Goal: Task Accomplishment & Management: Manage account settings

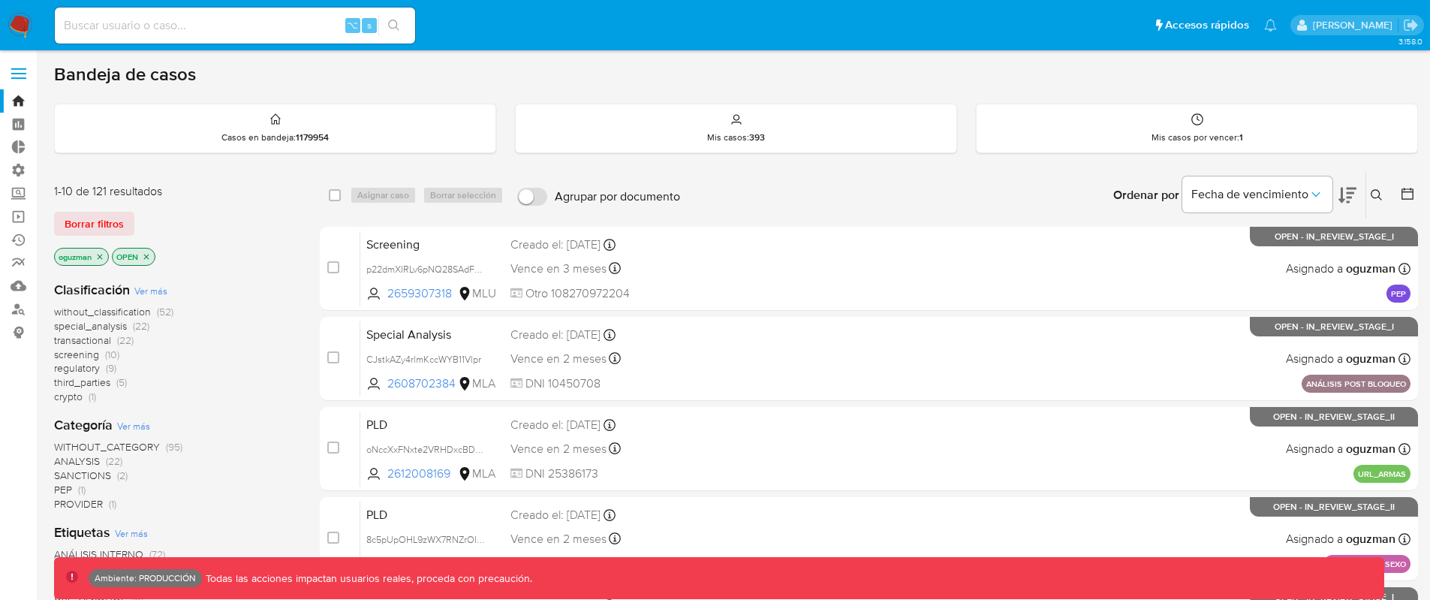
click at [25, 74] on span at bounding box center [18, 74] width 15 height 2
click at [0, 0] on input "checkbox" at bounding box center [0, 0] width 0 height 0
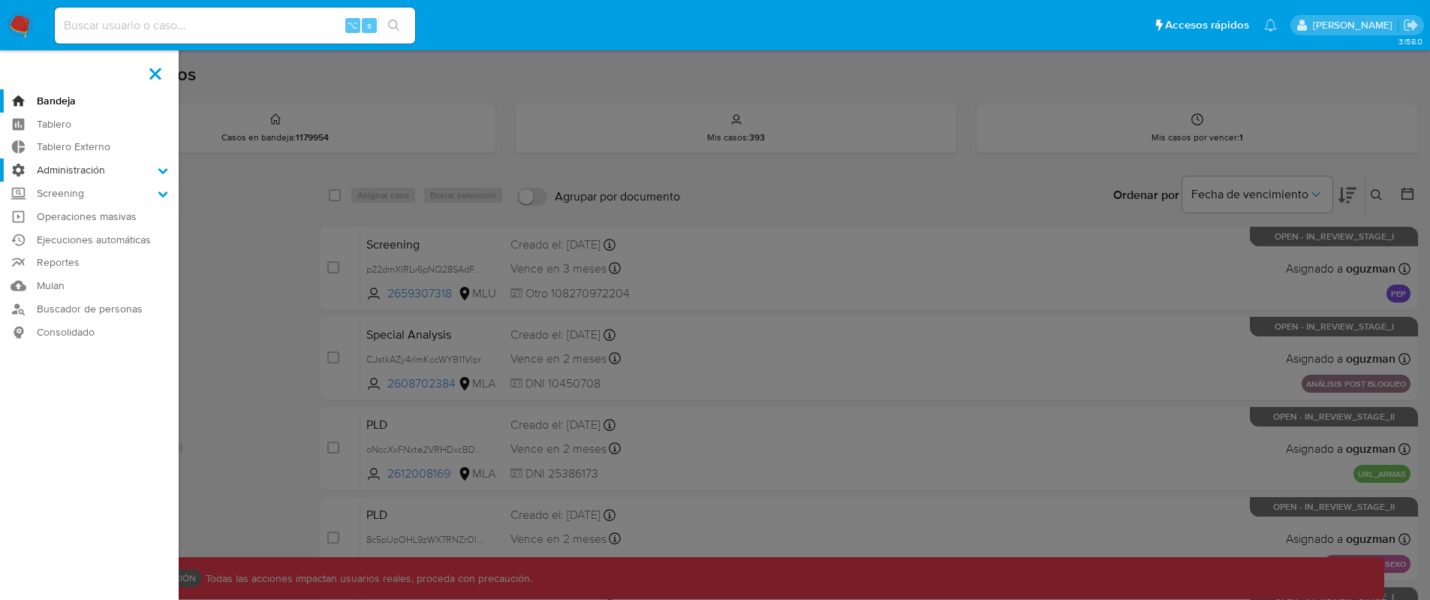
click at [74, 167] on label "Administración" at bounding box center [89, 169] width 179 height 23
click at [0, 0] on input "Administración" at bounding box center [0, 0] width 0 height 0
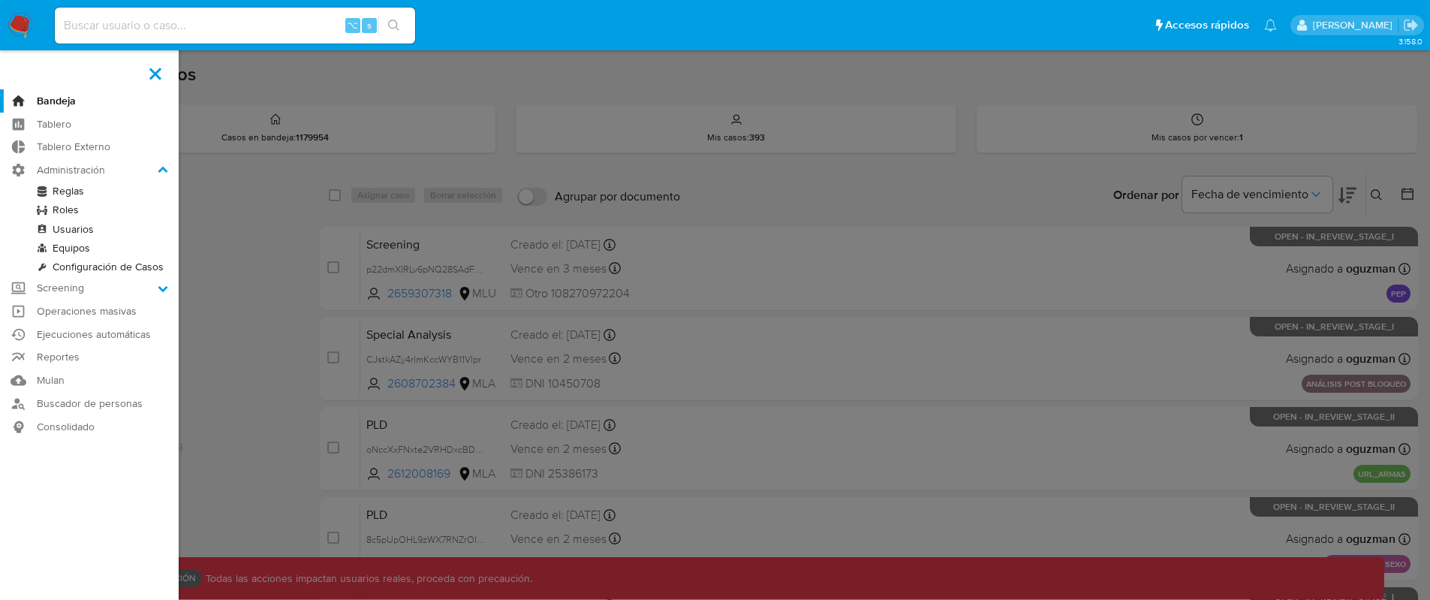
click at [73, 203] on link "Roles" at bounding box center [89, 209] width 179 height 19
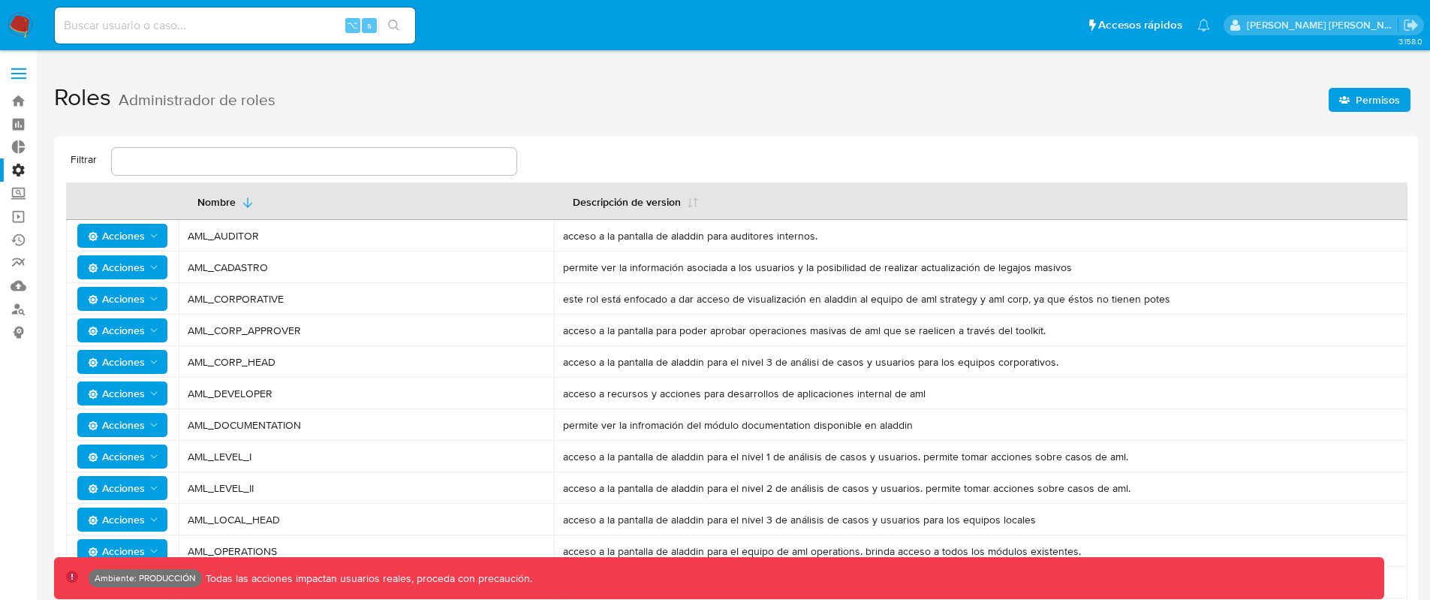
click at [1353, 109] on span "Permisos" at bounding box center [1369, 99] width 61 height 21
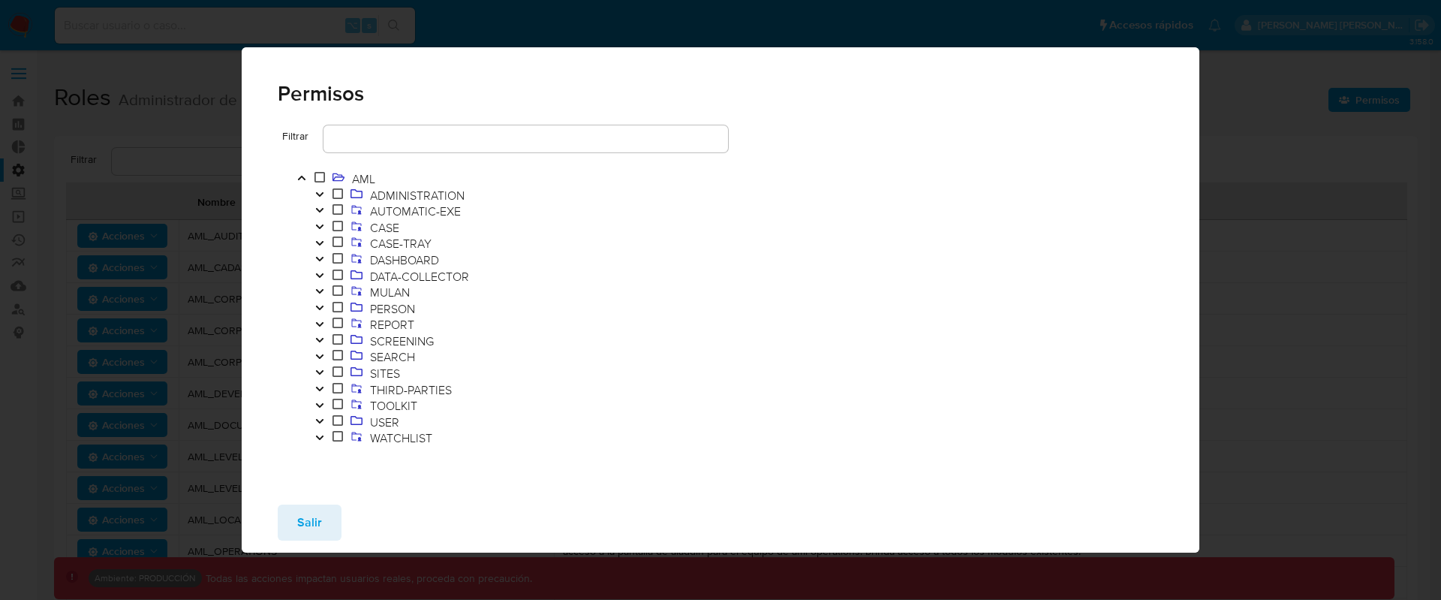
click at [319, 227] on icon "Toggle" at bounding box center [319, 226] width 8 height 5
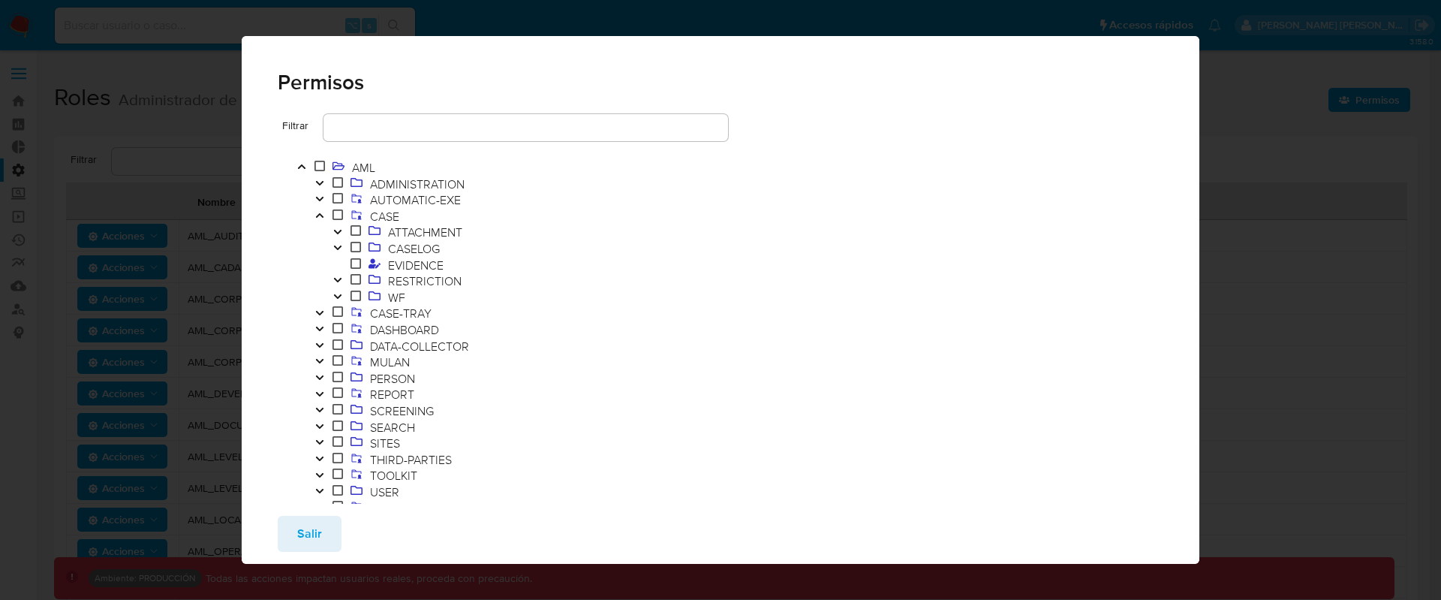
click at [324, 213] on icon "Toggle" at bounding box center [320, 215] width 11 height 9
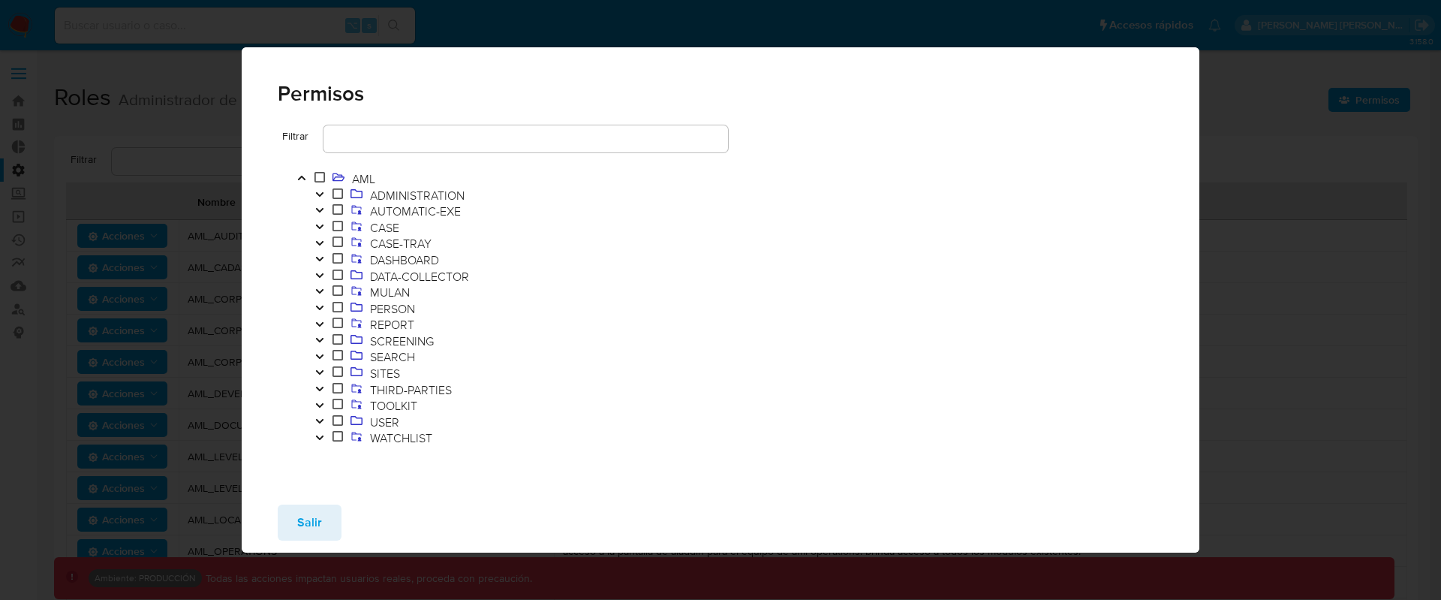
click at [318, 402] on icon "Toggle" at bounding box center [320, 405] width 11 height 9
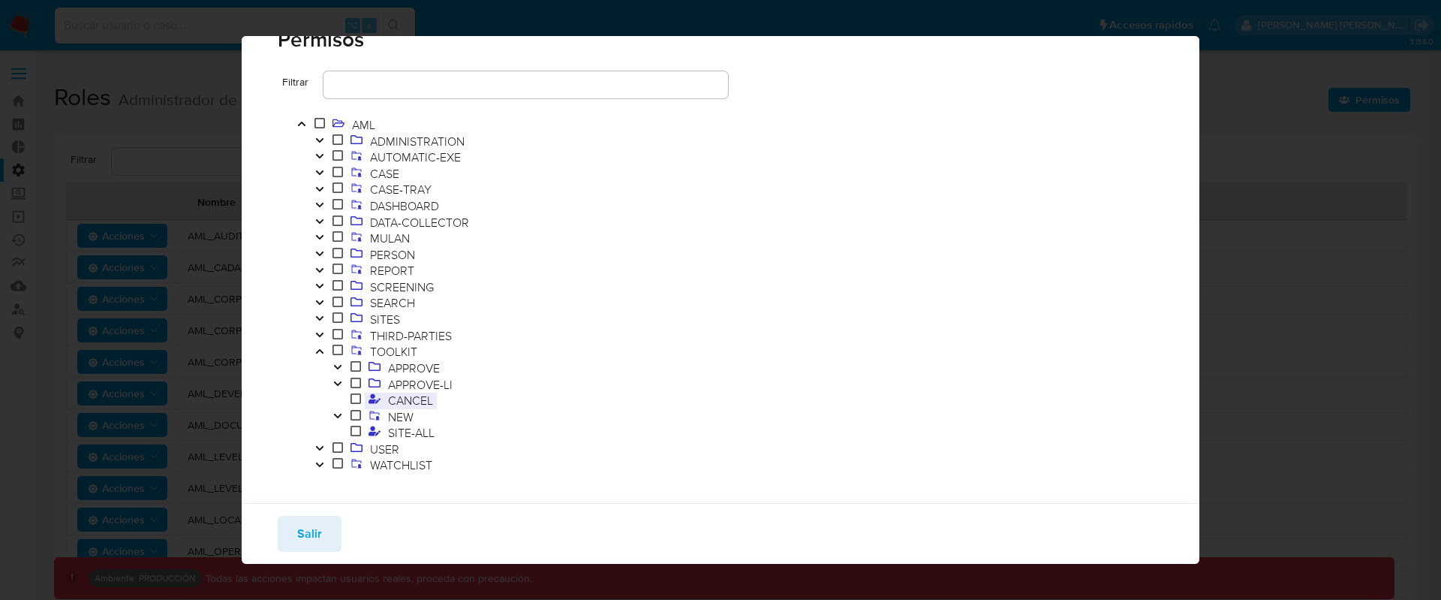
scroll to position [59, 0]
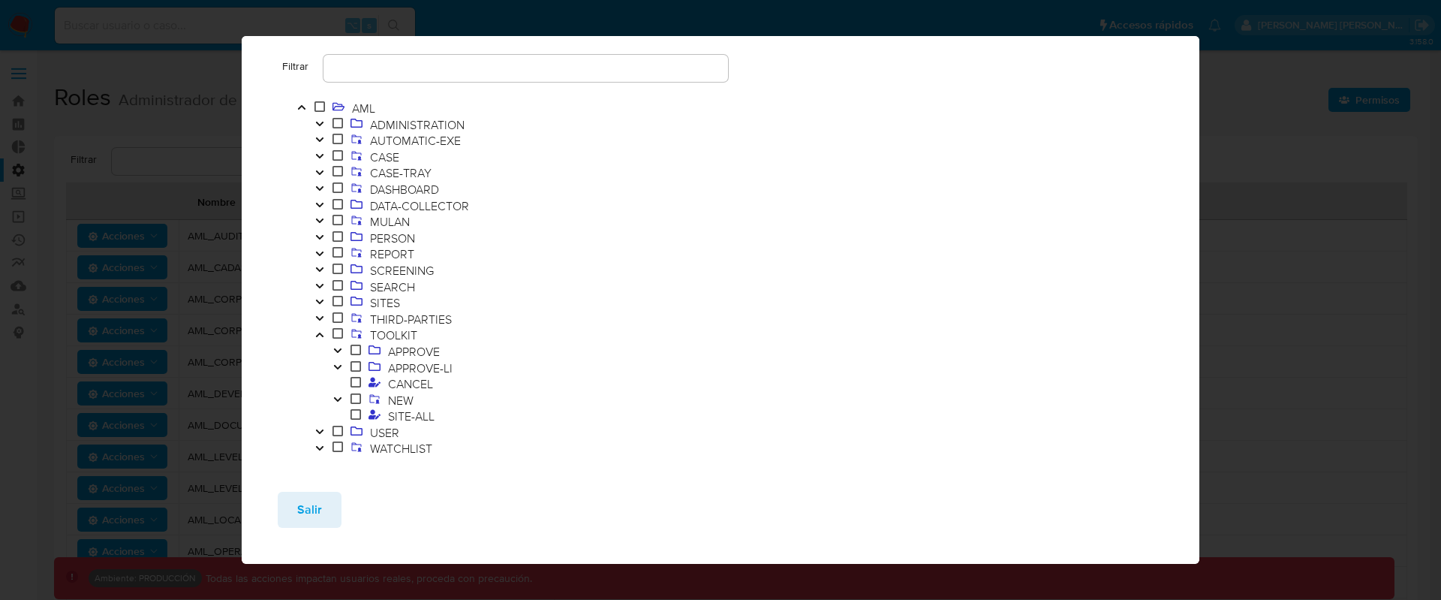
click at [336, 398] on icon "Toggle" at bounding box center [338, 399] width 11 height 9
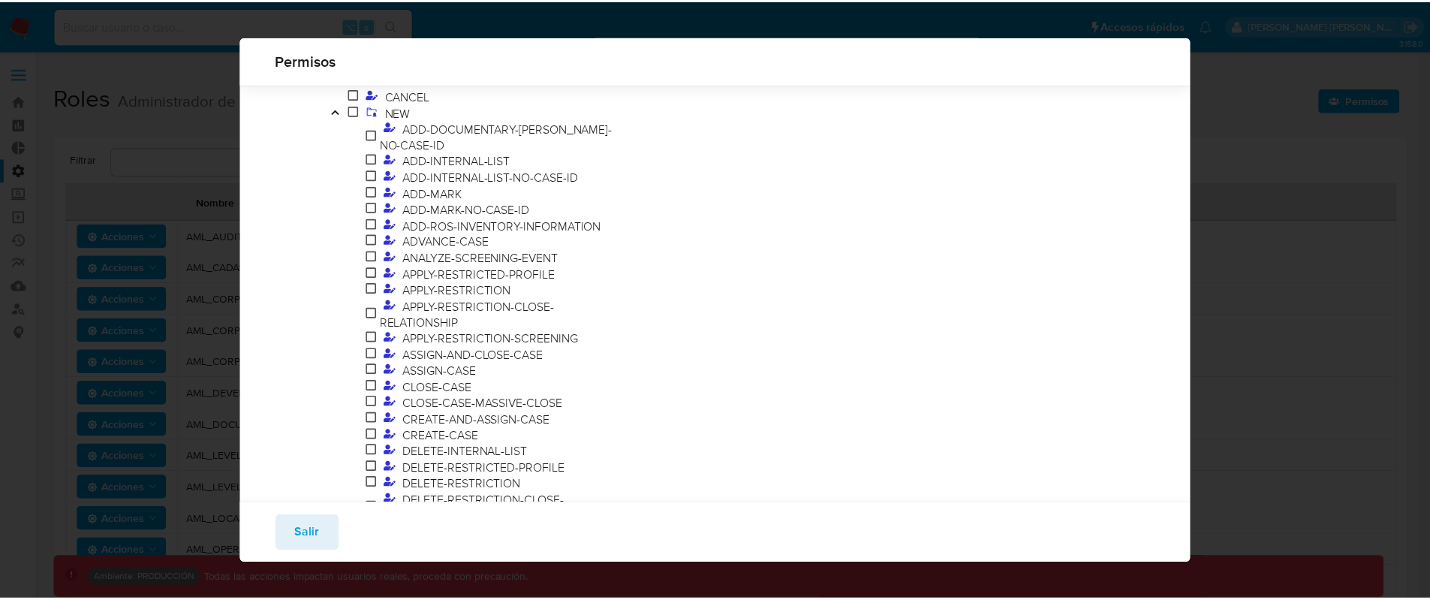
scroll to position [316, 0]
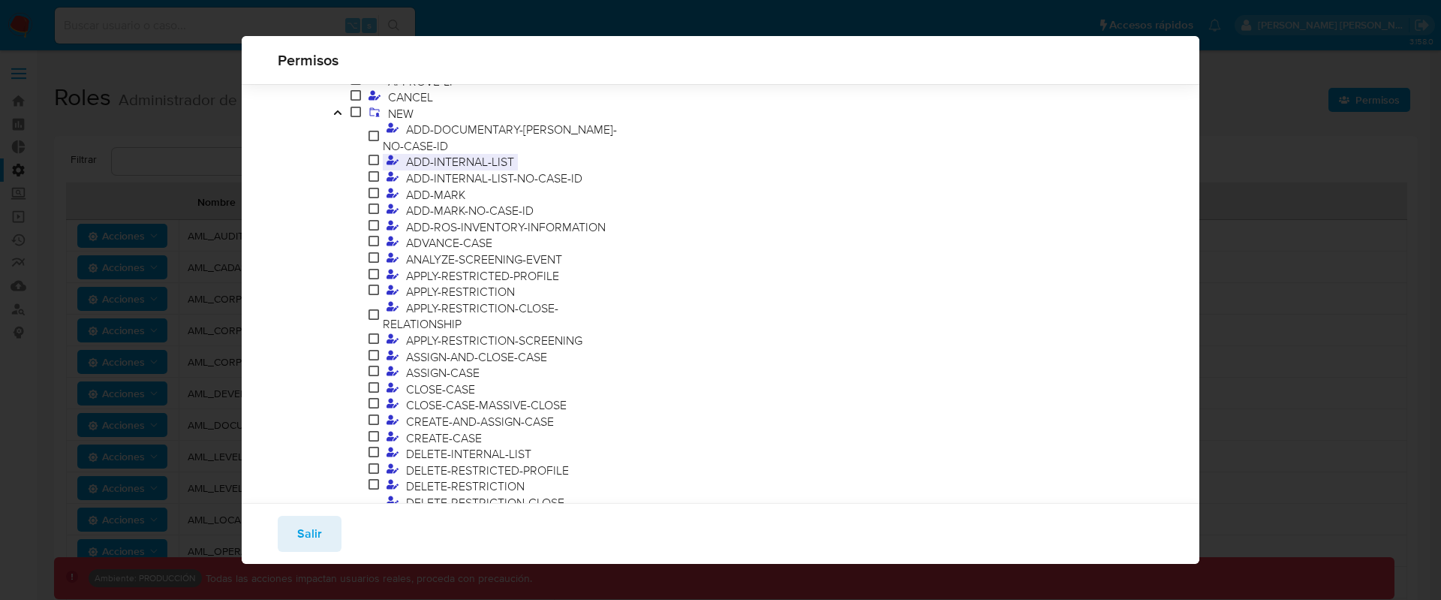
click at [477, 153] on span "ADD-INTERNAL-LIST" at bounding box center [460, 161] width 116 height 17
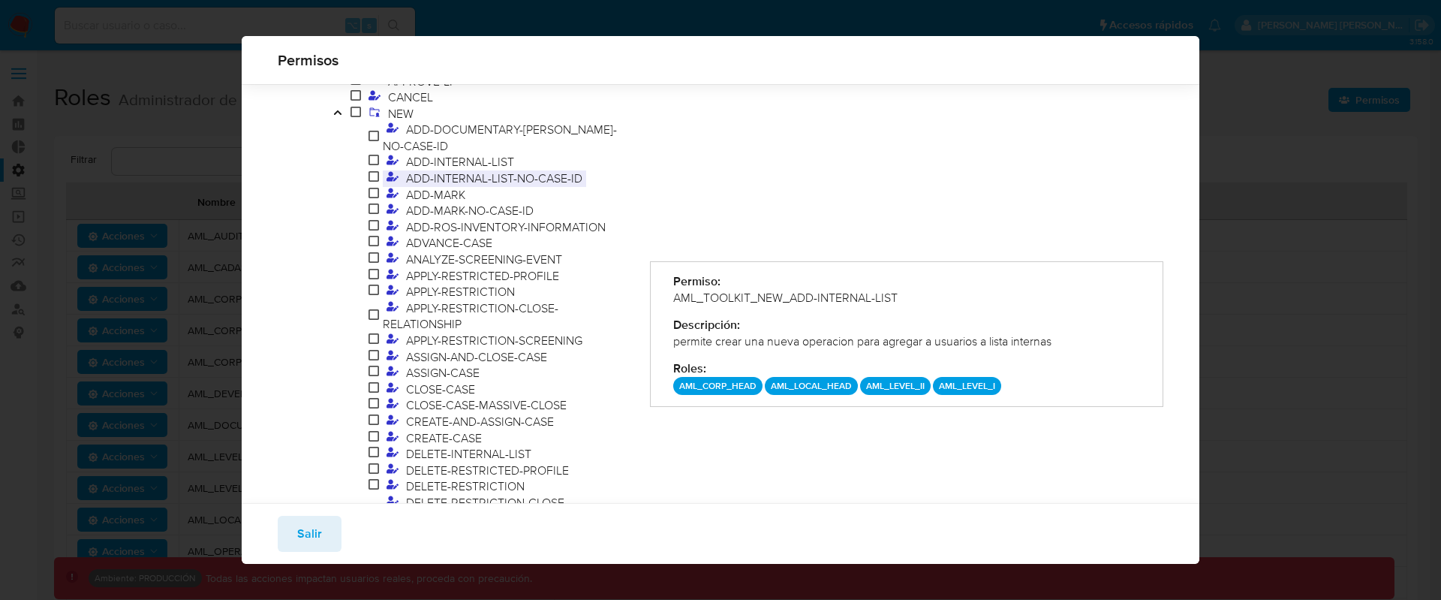
click at [478, 170] on span "ADD-INTERNAL-LIST-NO-CASE-ID" at bounding box center [494, 178] width 184 height 17
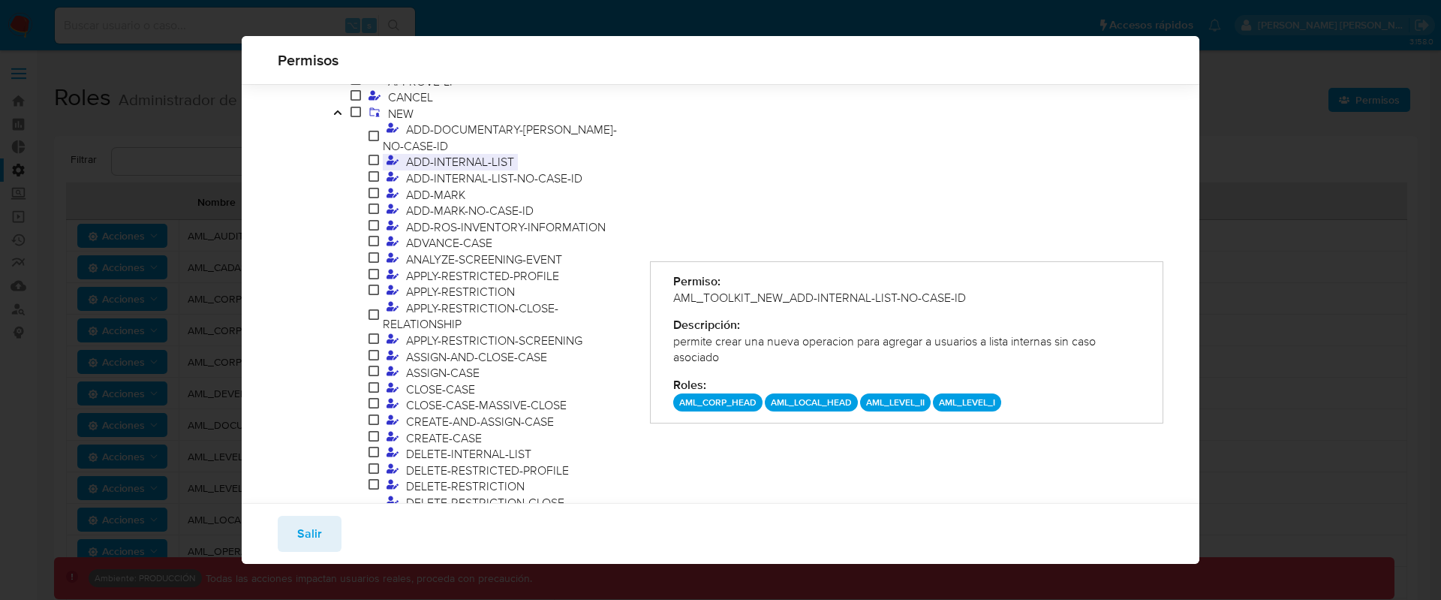
click at [480, 153] on span "ADD-INTERNAL-LIST" at bounding box center [460, 161] width 116 height 17
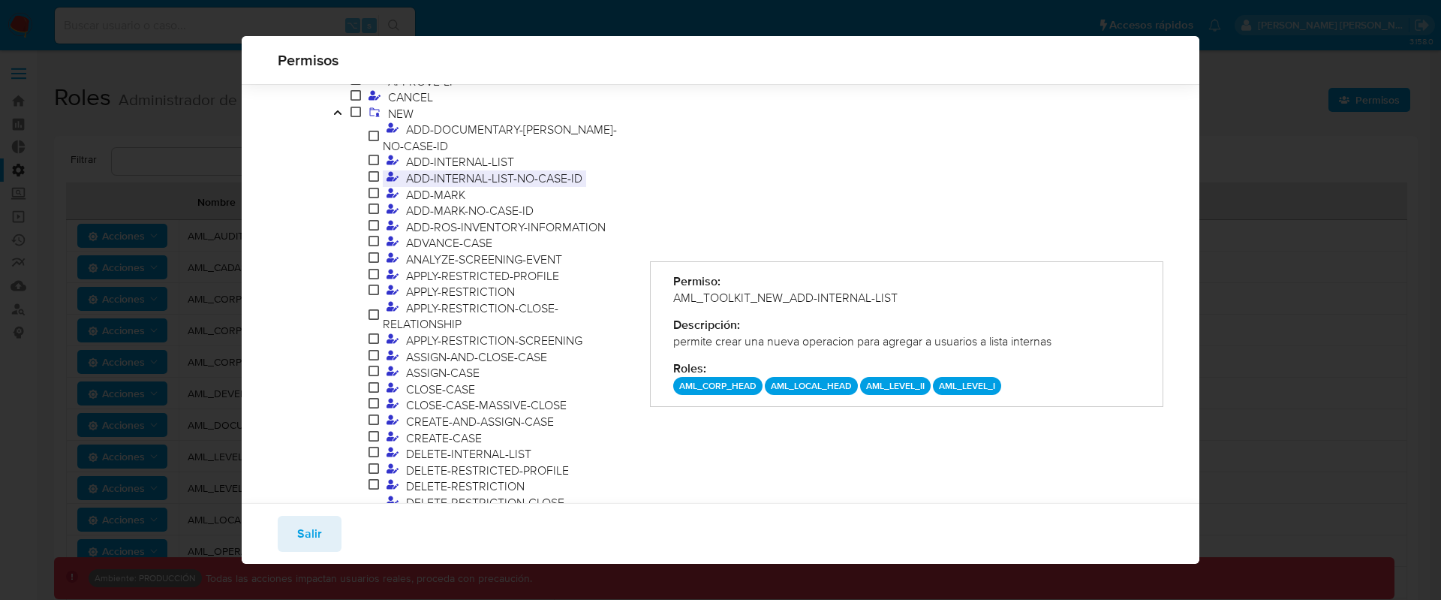
click at [484, 170] on span "ADD-INTERNAL-LIST-NO-CASE-ID" at bounding box center [494, 178] width 184 height 17
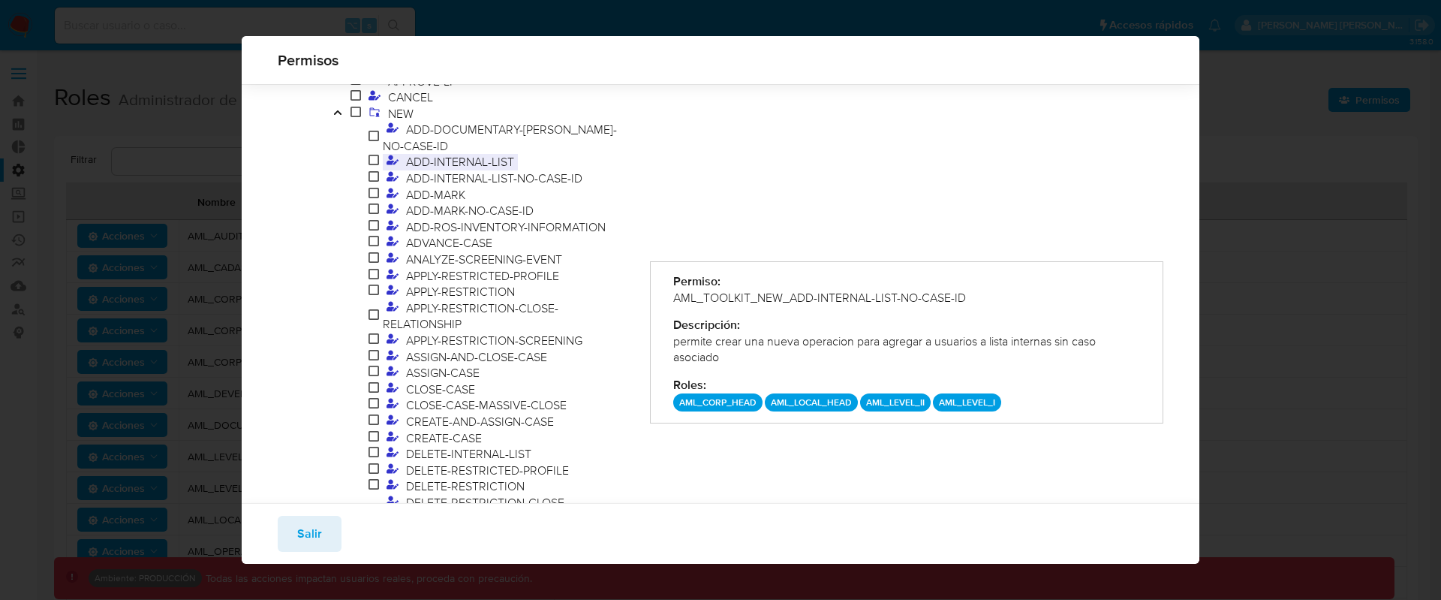
click at [505, 153] on span "ADD-INTERNAL-LIST" at bounding box center [460, 161] width 116 height 17
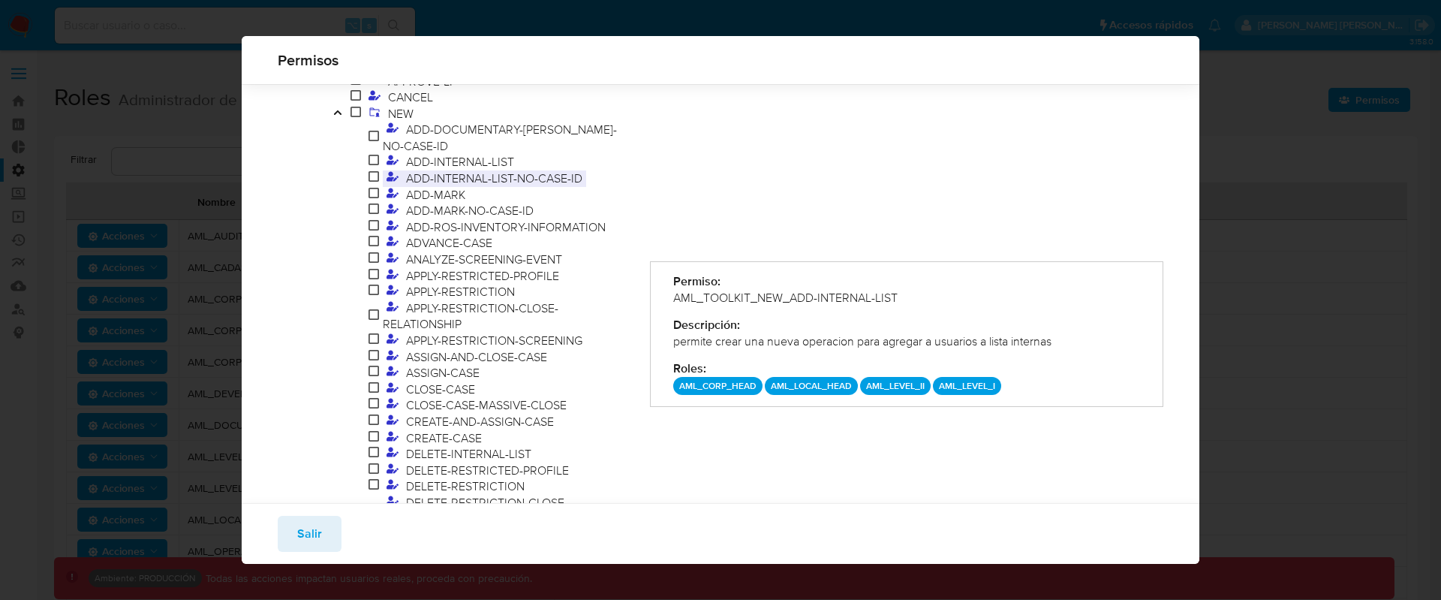
click at [509, 170] on span "ADD-INTERNAL-LIST-NO-CASE-ID" at bounding box center [494, 178] width 184 height 17
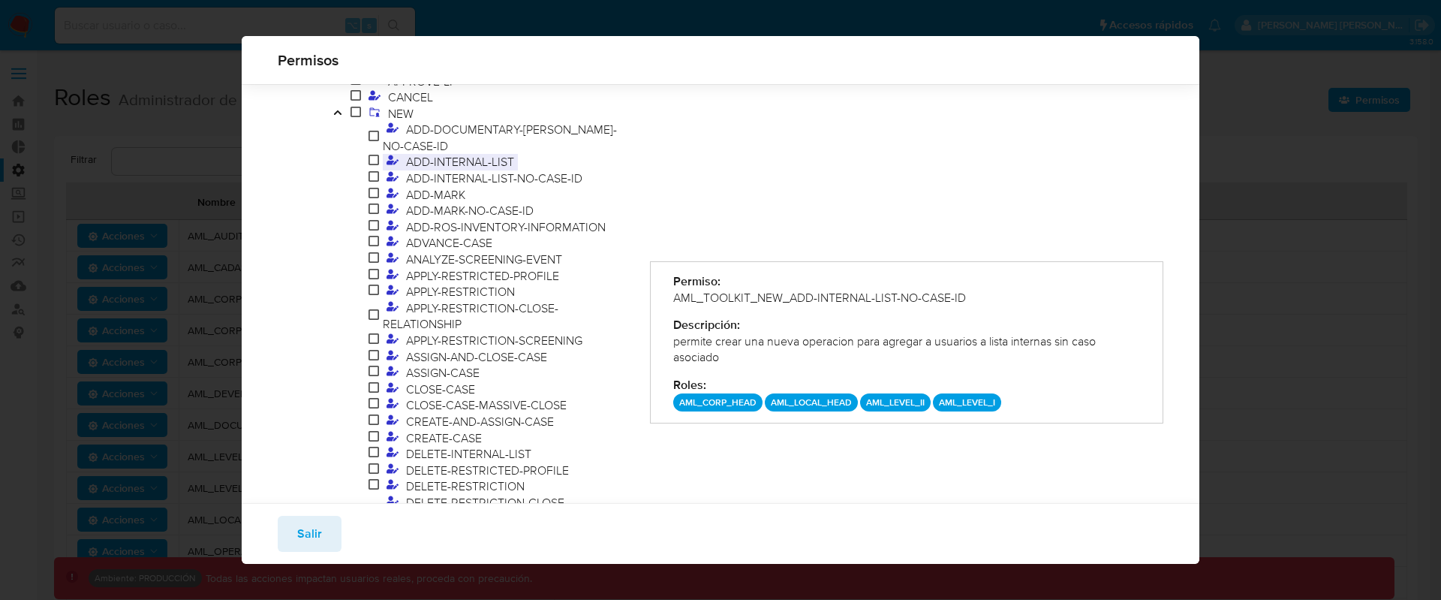
click at [509, 153] on span "ADD-INTERNAL-LIST" at bounding box center [460, 161] width 116 height 17
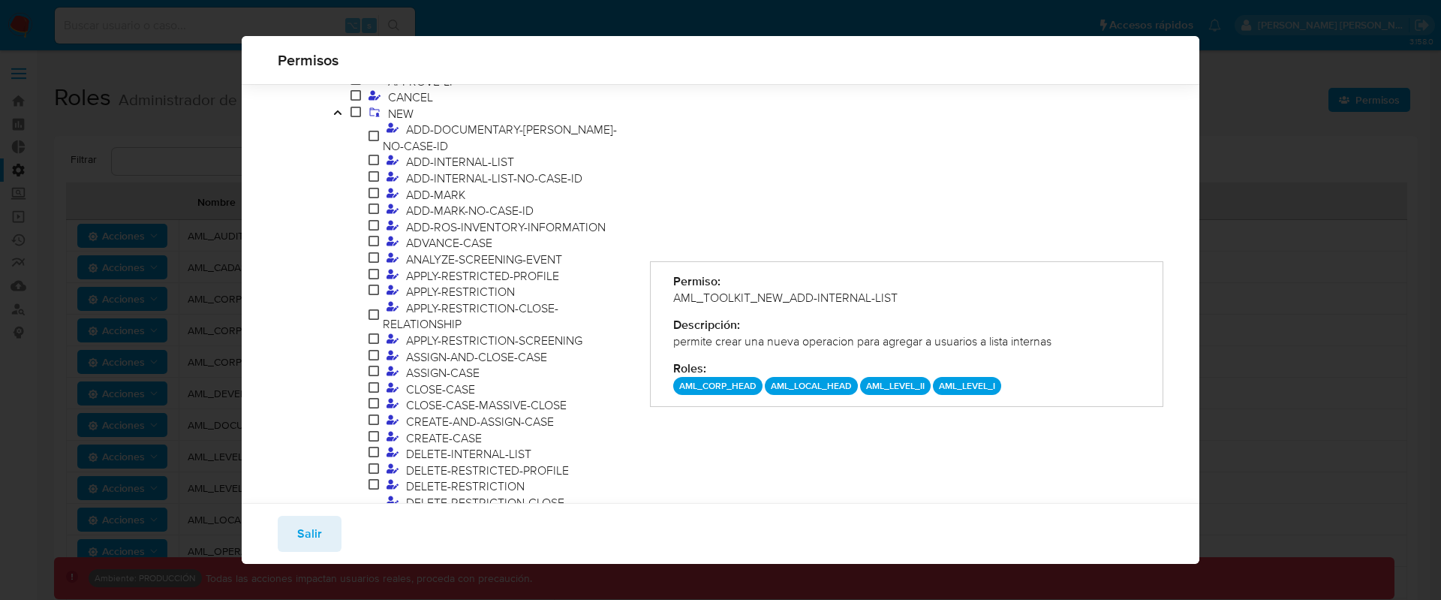
click at [344, 531] on div "Salir" at bounding box center [721, 533] width 959 height 61
click at [330, 531] on button "Salir" at bounding box center [310, 534] width 64 height 36
